Goal: Task Accomplishment & Management: Complete application form

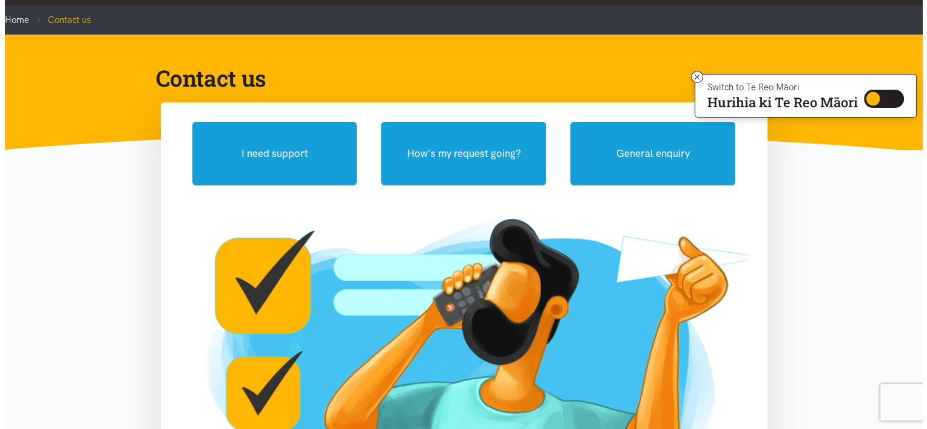
scroll to position [52, 0]
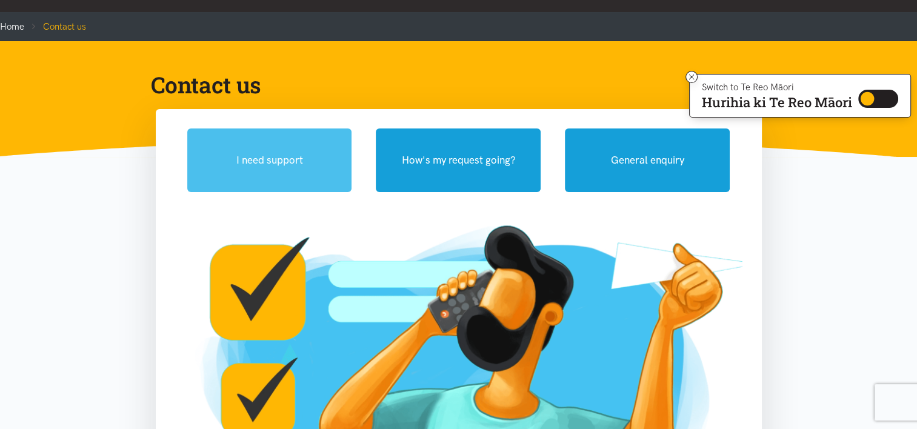
click at [294, 150] on button "I need support" at bounding box center [269, 161] width 165 height 64
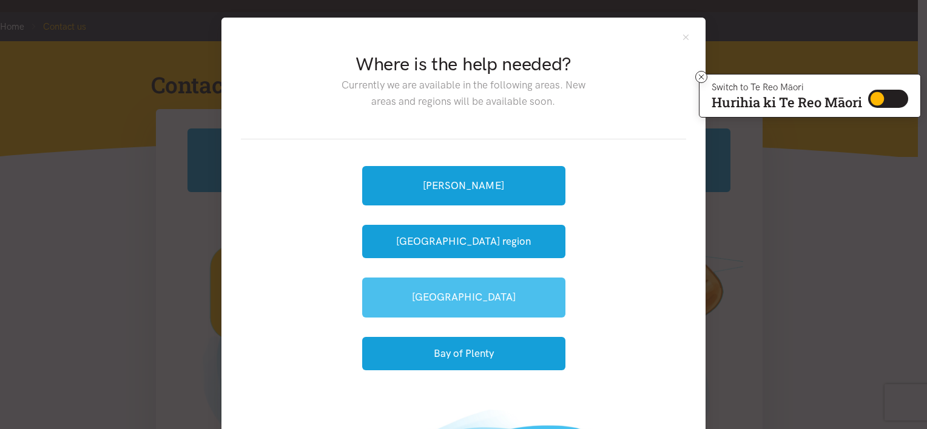
click at [435, 293] on link "[GEOGRAPHIC_DATA]" at bounding box center [463, 297] width 203 height 39
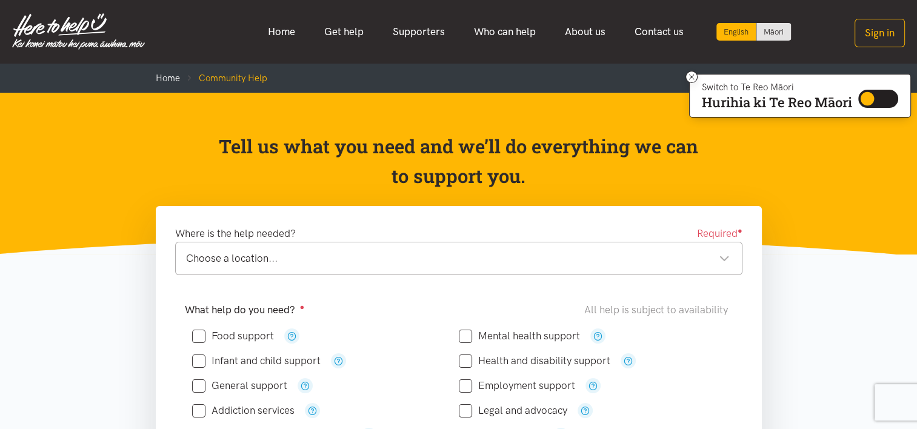
click at [584, 247] on div "Choose a location... Choose a location..." at bounding box center [459, 258] width 568 height 33
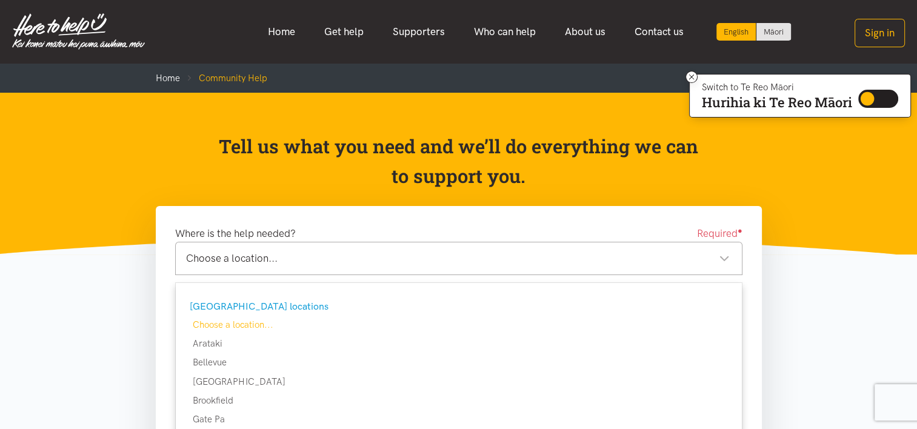
click at [719, 261] on div "Choose a location..." at bounding box center [458, 258] width 544 height 16
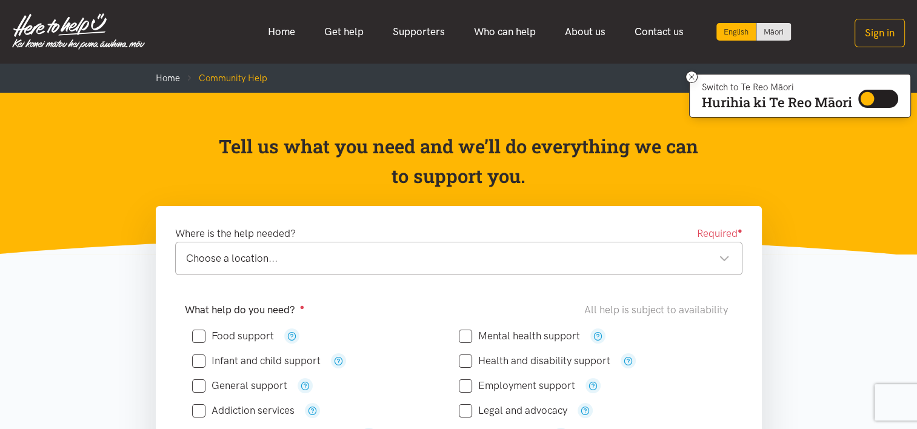
click at [201, 333] on input "Food support" at bounding box center [233, 336] width 82 height 10
checkbox input "true"
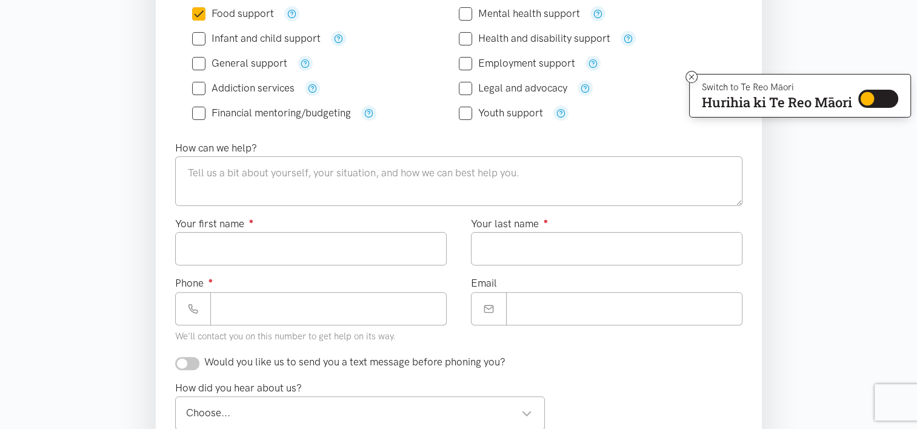
scroll to position [334, 0]
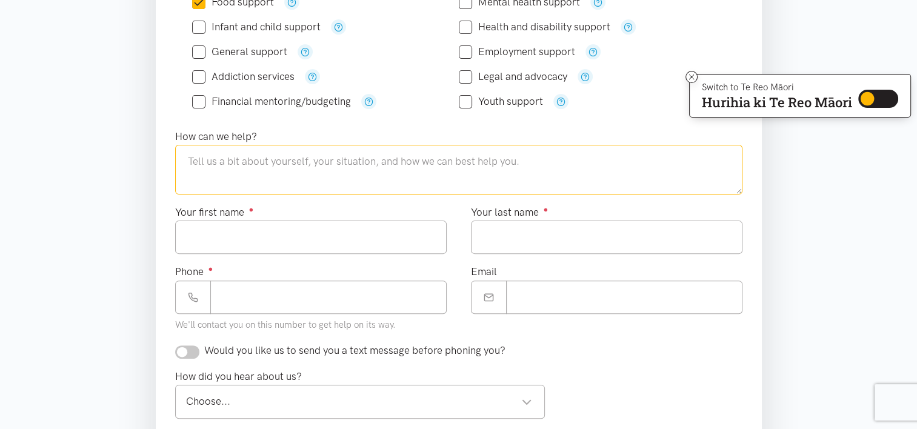
click at [615, 172] on textarea at bounding box center [459, 170] width 568 height 50
type textarea "I am currently undergoing [MEDICAL_DATA] and have had benefits changed with MSD."
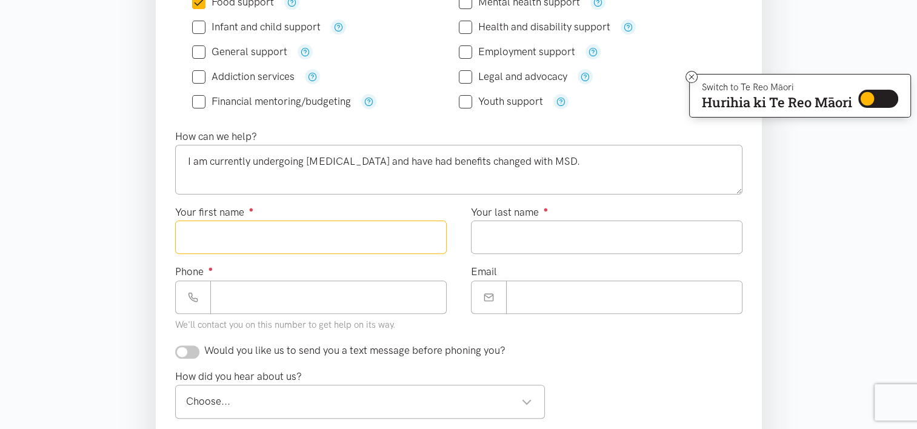
click at [381, 241] on input "Your first name ●" at bounding box center [311, 237] width 272 height 33
type input "*******"
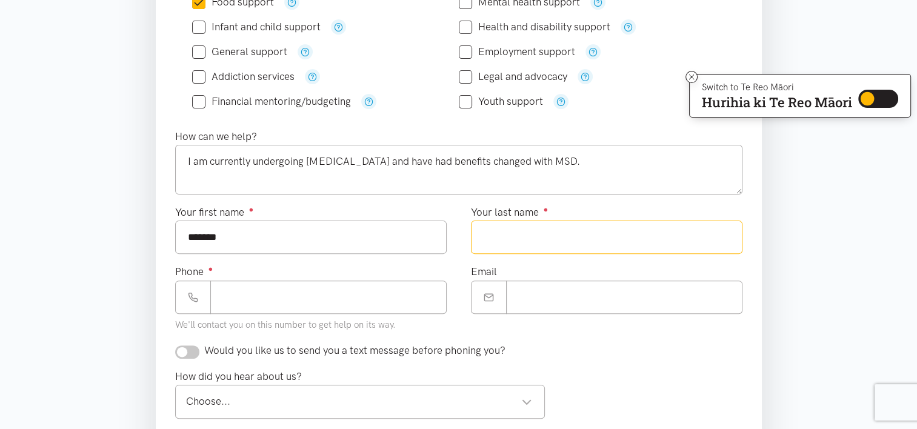
click at [540, 230] on input "Your last name ●" at bounding box center [607, 237] width 272 height 33
type input "******"
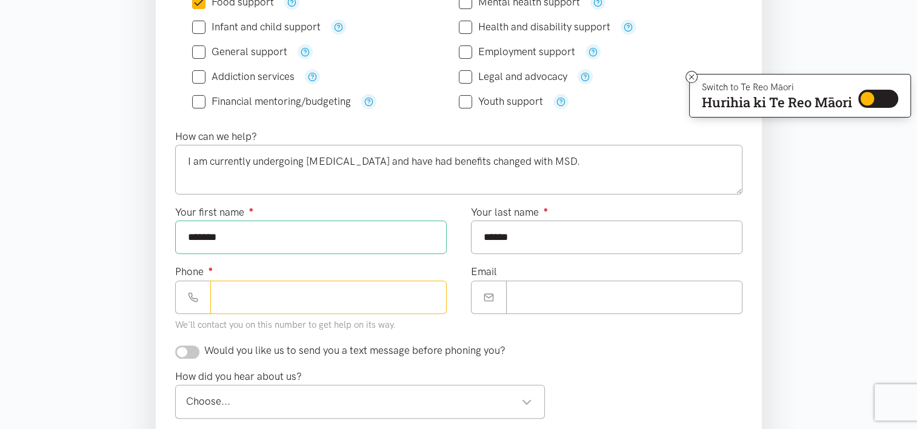
click at [401, 310] on input "Phone ●" at bounding box center [328, 297] width 236 height 33
type input "**********"
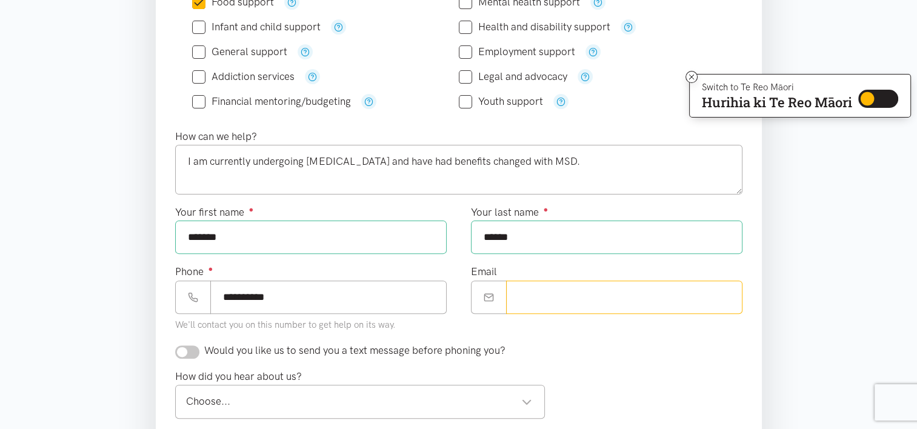
click at [524, 303] on input "Email" at bounding box center [624, 297] width 236 height 33
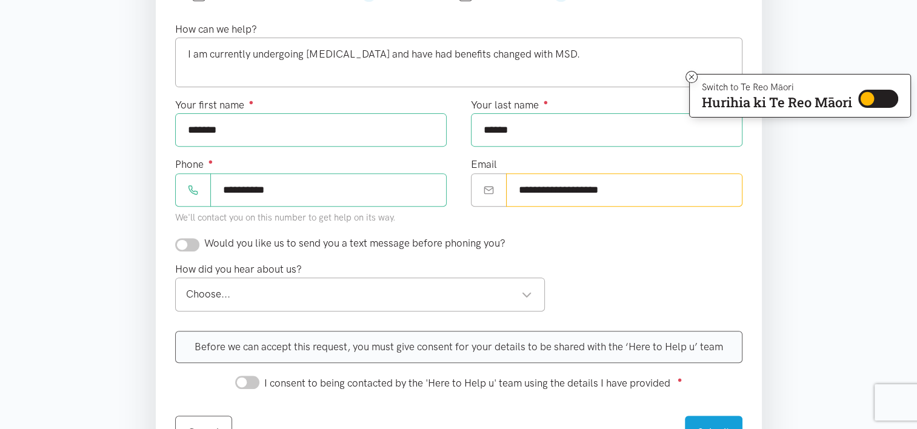
scroll to position [444, 0]
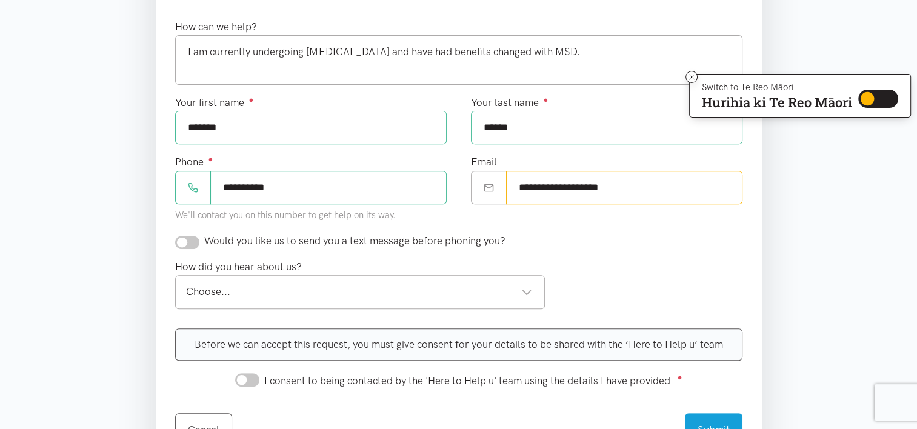
type input "**********"
click at [184, 243] on input "checkbox" at bounding box center [187, 242] width 24 height 13
checkbox input "true"
click at [526, 289] on div "Choose..." at bounding box center [359, 292] width 347 height 16
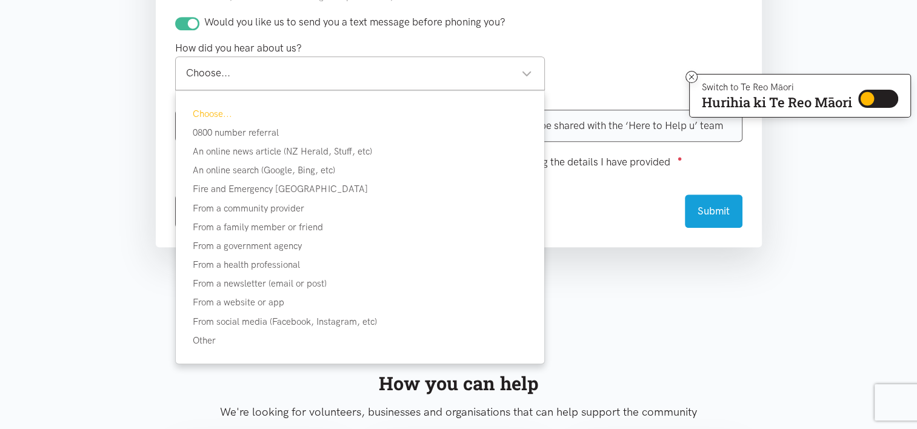
scroll to position [665, 0]
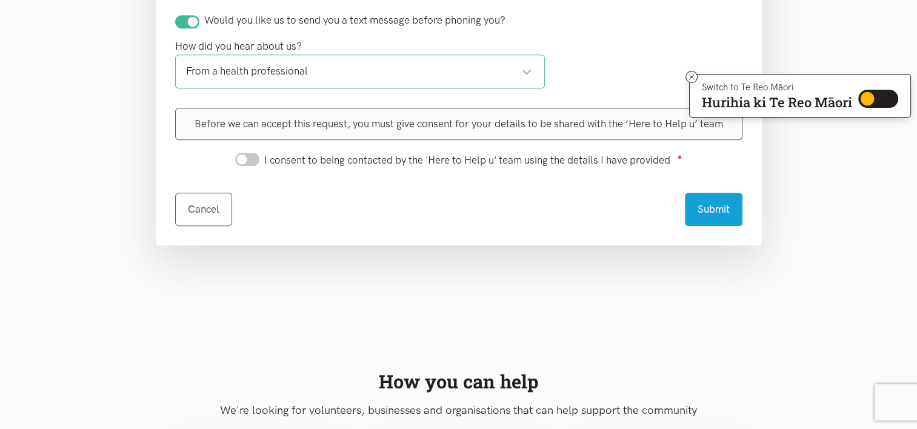
click at [249, 156] on input "I consent to being contacted by the 'Here to Help u' team using the details I h…" at bounding box center [247, 159] width 24 height 13
checkbox input "true"
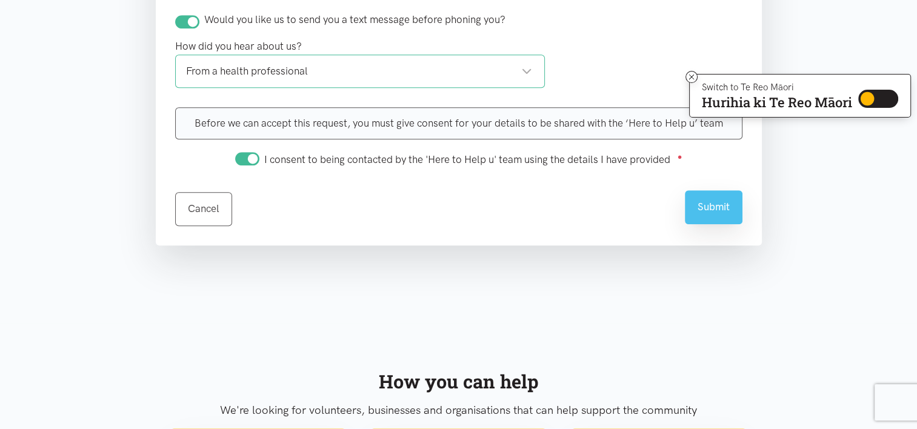
click at [728, 201] on button "Submit" at bounding box center [714, 206] width 58 height 33
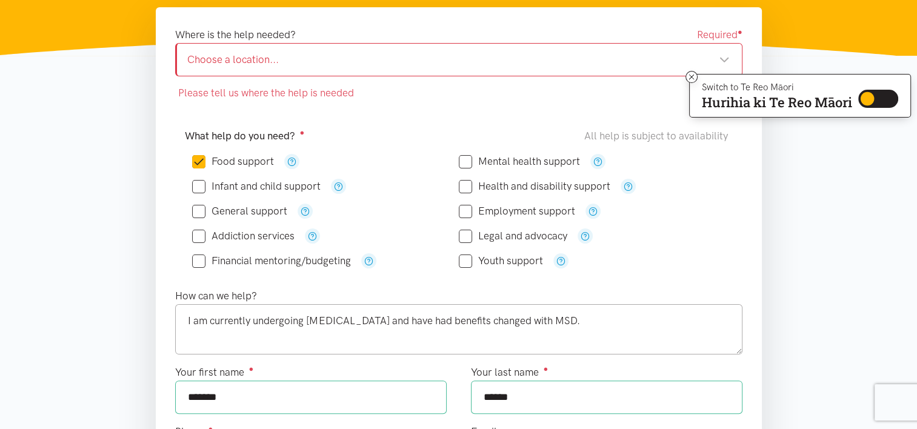
scroll to position [195, 0]
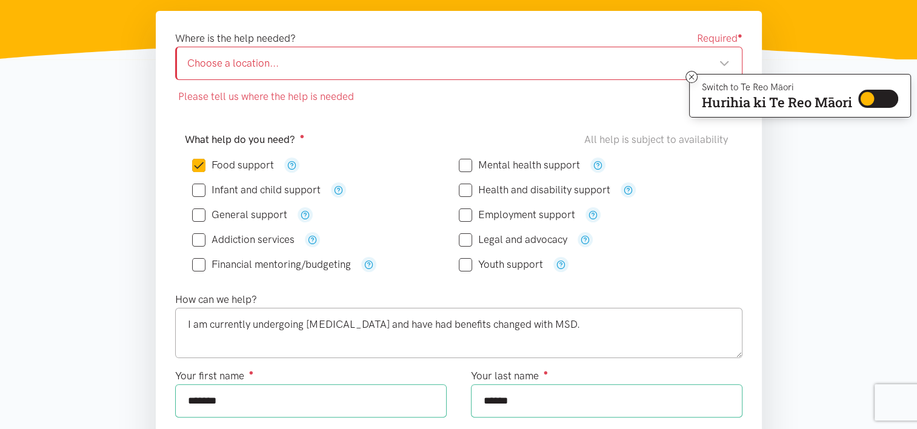
click at [723, 65] on div "Choose a location..." at bounding box center [458, 63] width 543 height 16
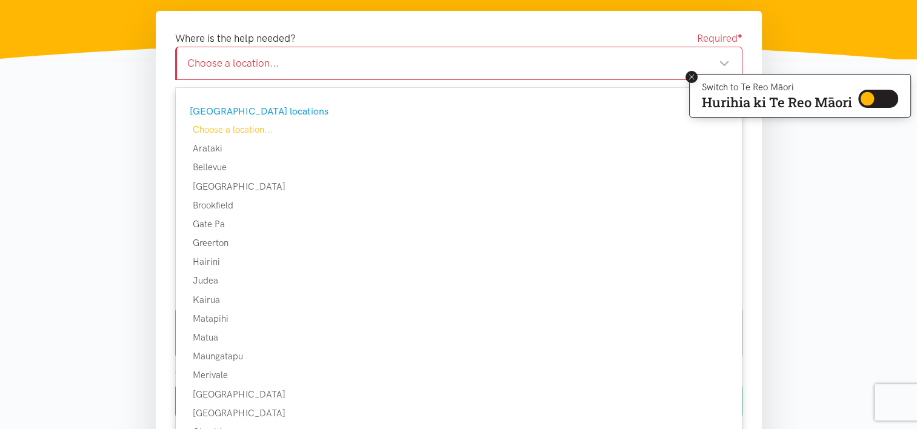
click at [689, 75] on icon at bounding box center [692, 77] width 9 height 9
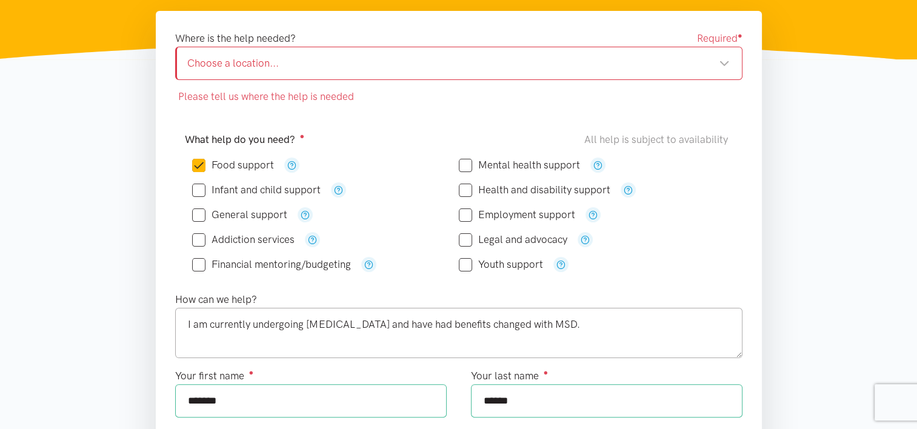
click at [721, 61] on div "Choose a location..." at bounding box center [458, 63] width 543 height 16
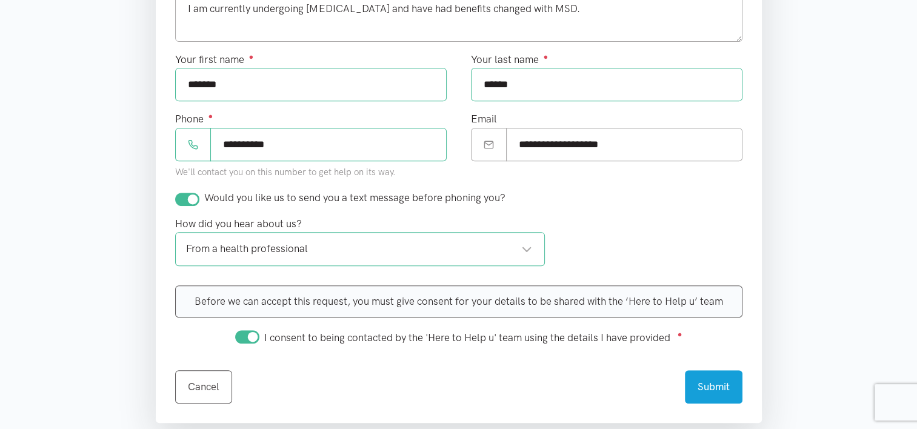
scroll to position [573, 0]
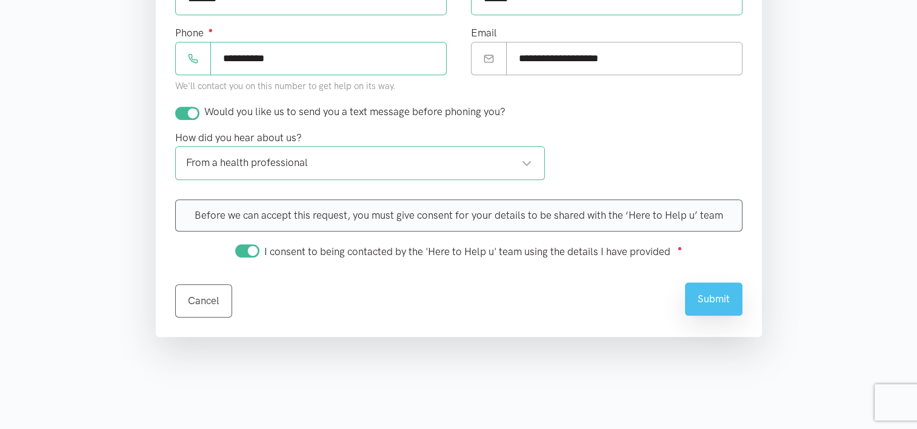
click at [728, 294] on button "Submit" at bounding box center [714, 299] width 58 height 33
